Goal: Navigation & Orientation: Find specific page/section

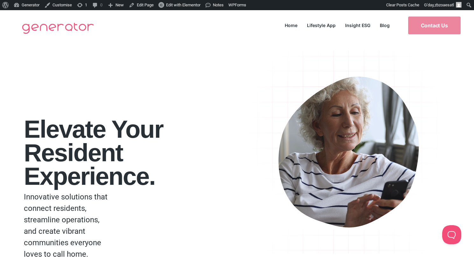
click at [101, 53] on div "Elevate your Resident Experience. Innovative solutions that connect residents, …" at bounding box center [132, 165] width 217 height 248
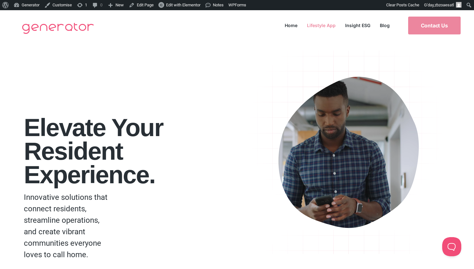
click at [323, 28] on link "Lifestyle App" at bounding box center [321, 25] width 38 height 9
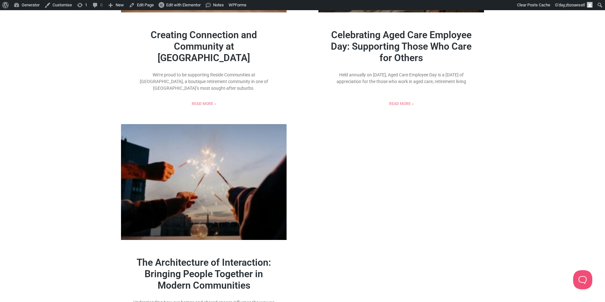
scroll to position [597, 0]
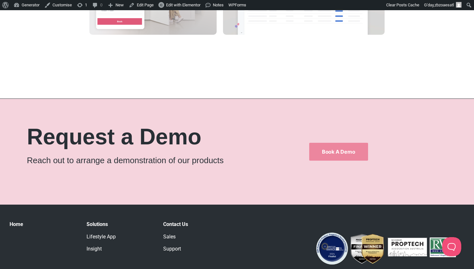
scroll to position [1028, 0]
